Goal: Unclear

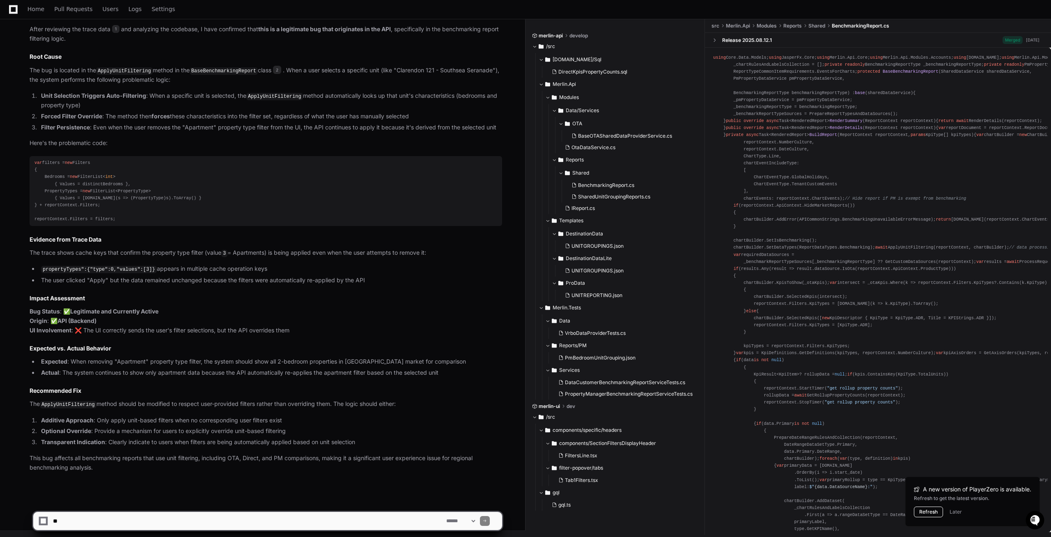
scroll to position [586, 0]
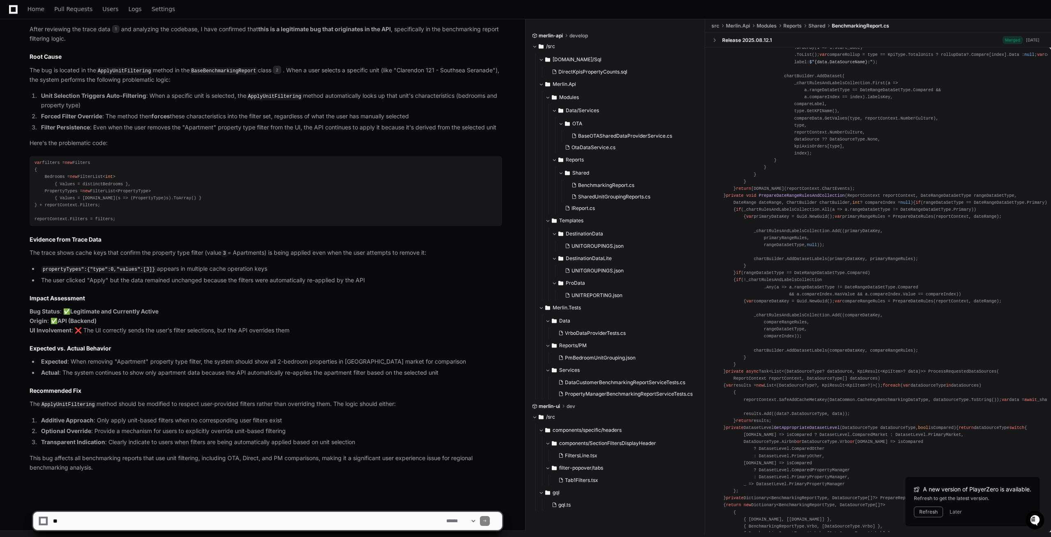
click at [930, 511] on button "Refresh" at bounding box center [928, 511] width 29 height 11
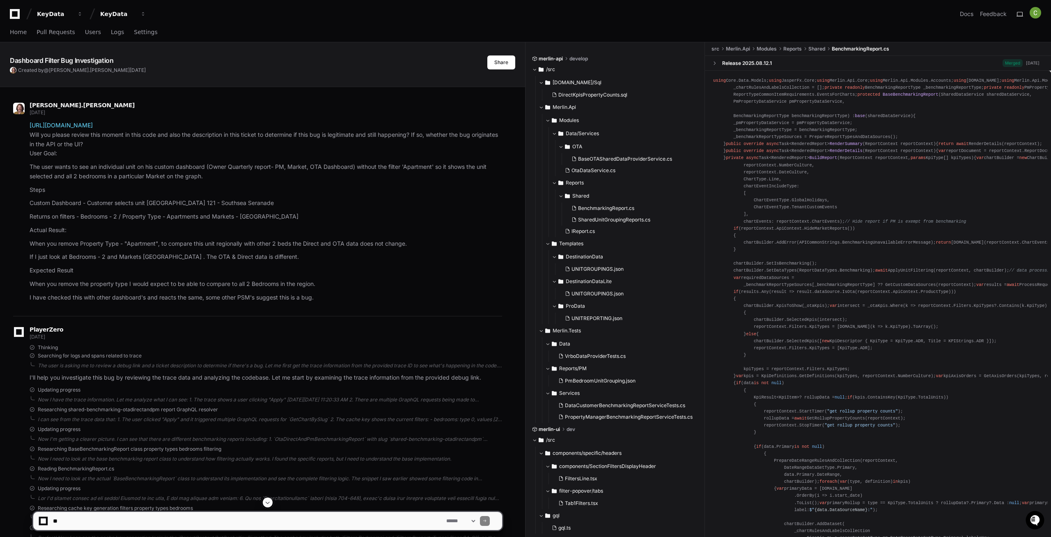
click at [287, 7] on div "KeyData KeyData Docs Feedback" at bounding box center [525, 14] width 1031 height 15
